Goal: Transaction & Acquisition: Subscribe to service/newsletter

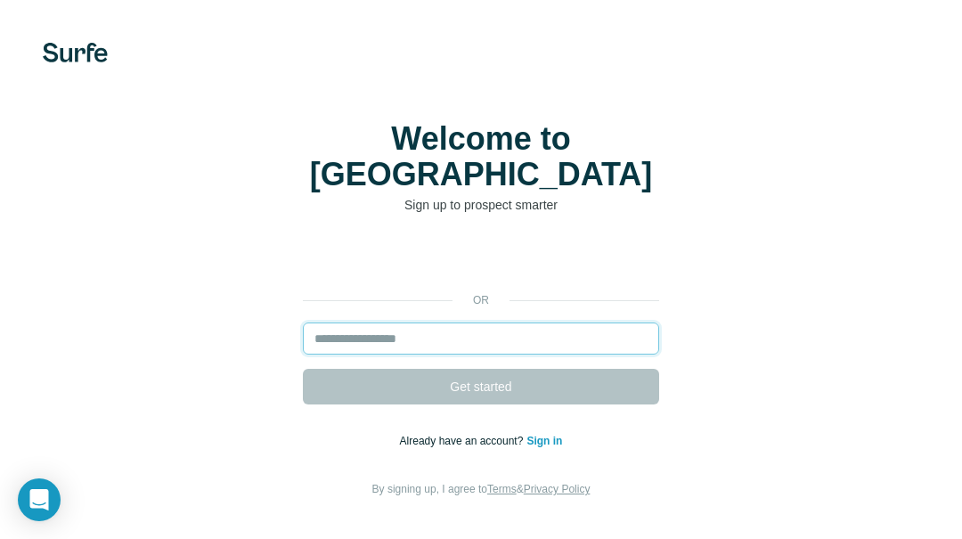
click at [436, 322] on input "email" at bounding box center [481, 338] width 356 height 32
type input "**********"
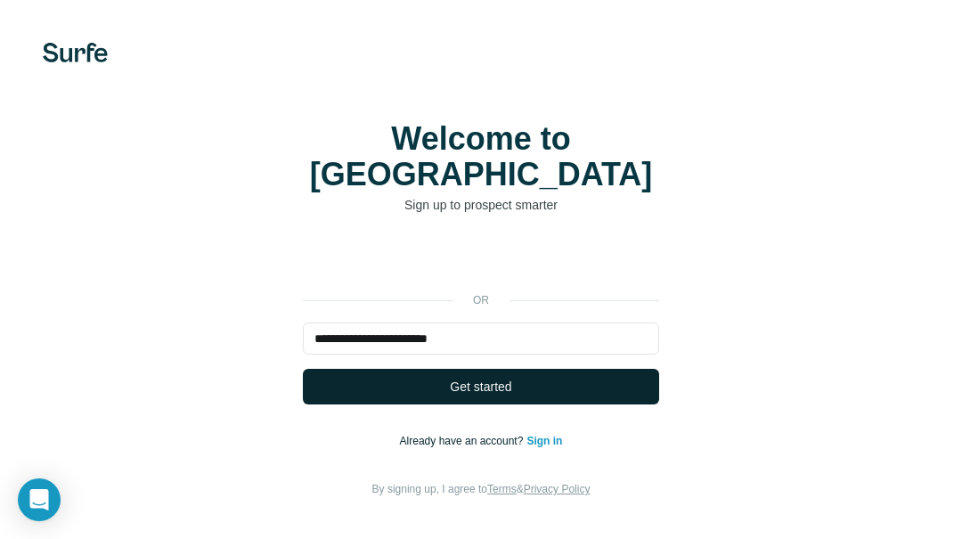
click at [493, 377] on span "Get started" at bounding box center [480, 386] width 61 height 18
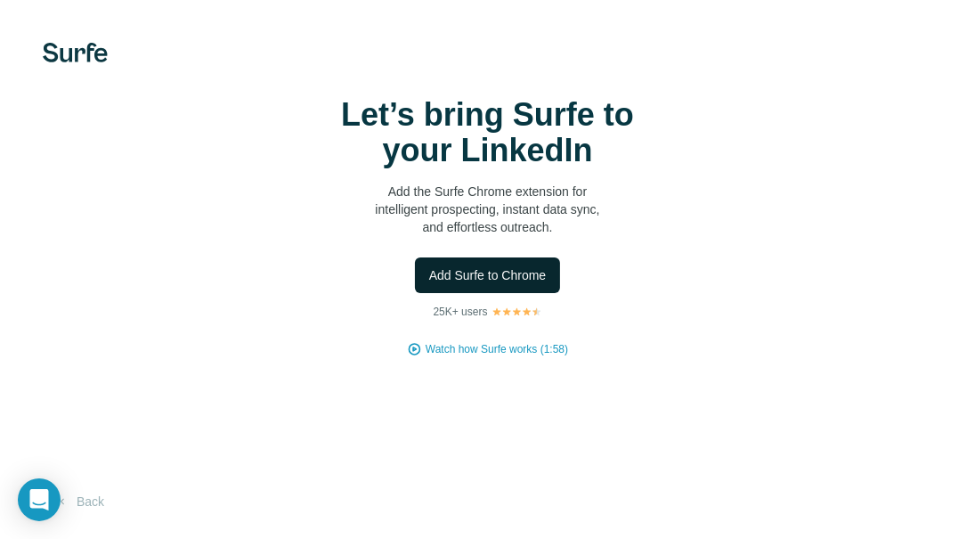
click at [499, 266] on span "Add Surfe to Chrome" at bounding box center [488, 275] width 118 height 18
click at [525, 174] on div "Let’s bring Surfe to your LinkedIn Add the Surfe Chrome extension for intellige…" at bounding box center [488, 166] width 356 height 139
click at [91, 495] on button "Back" at bounding box center [80, 501] width 74 height 32
